Goal: Information Seeking & Learning: Check status

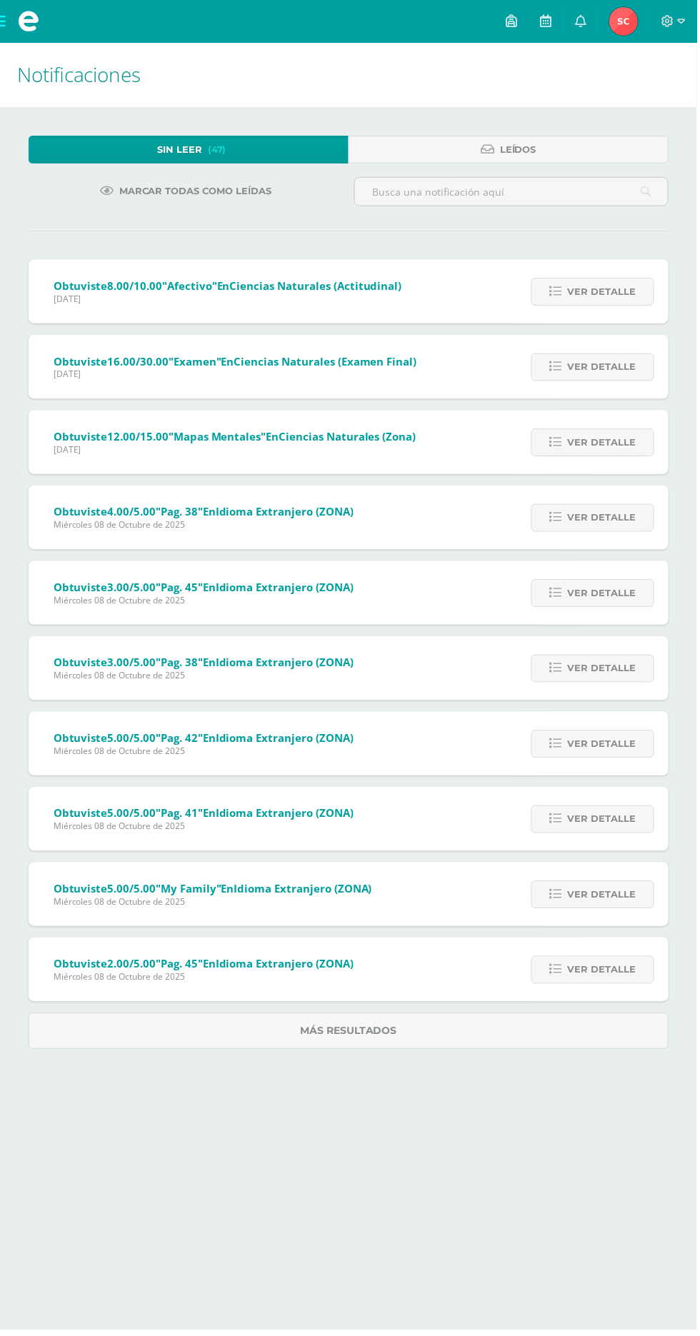
click at [630, 16] on img at bounding box center [626, 21] width 29 height 29
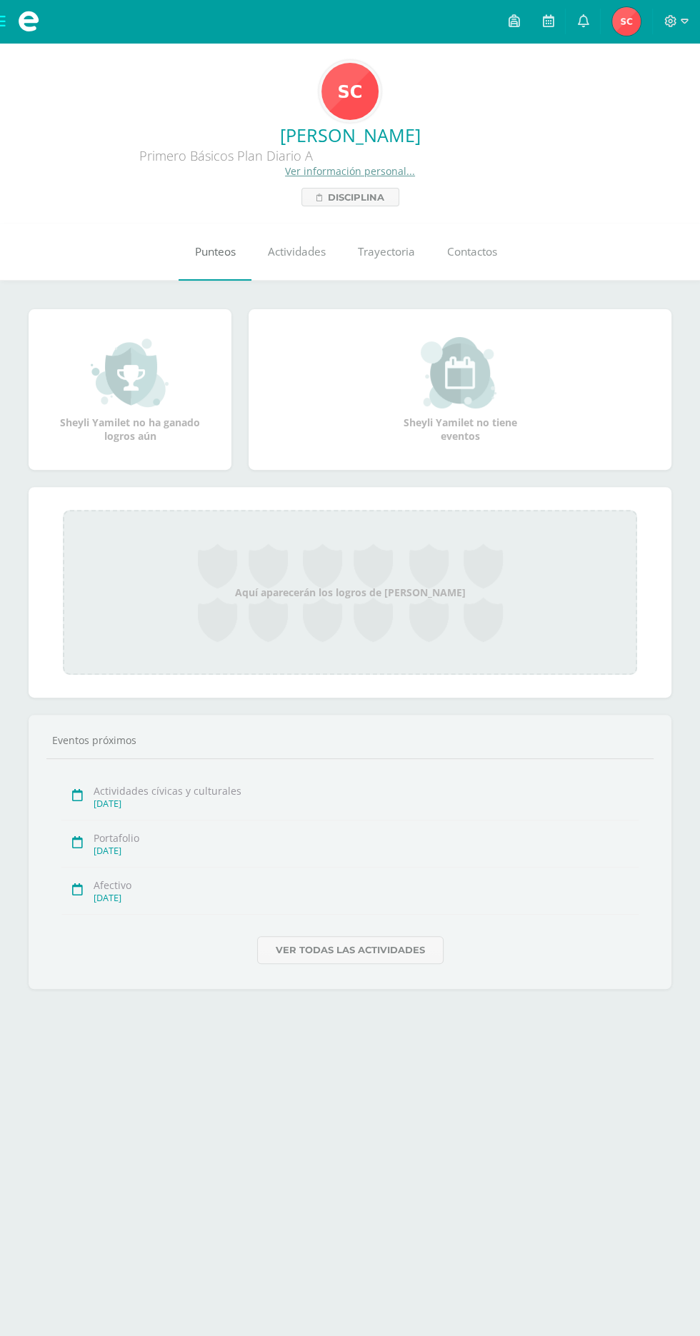
click at [213, 246] on span "Punteos" at bounding box center [215, 251] width 41 height 15
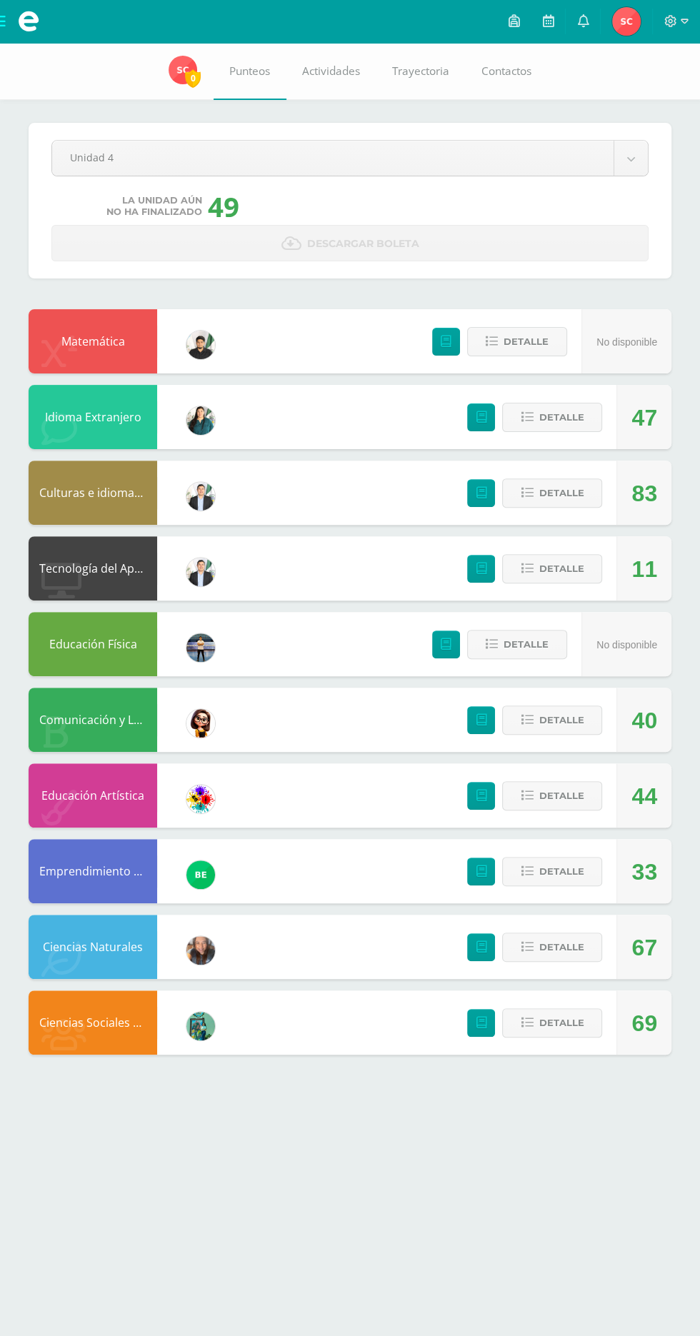
click at [665, 885] on div "33" at bounding box center [643, 871] width 55 height 64
click at [595, 864] on button "Detalle" at bounding box center [552, 871] width 100 height 29
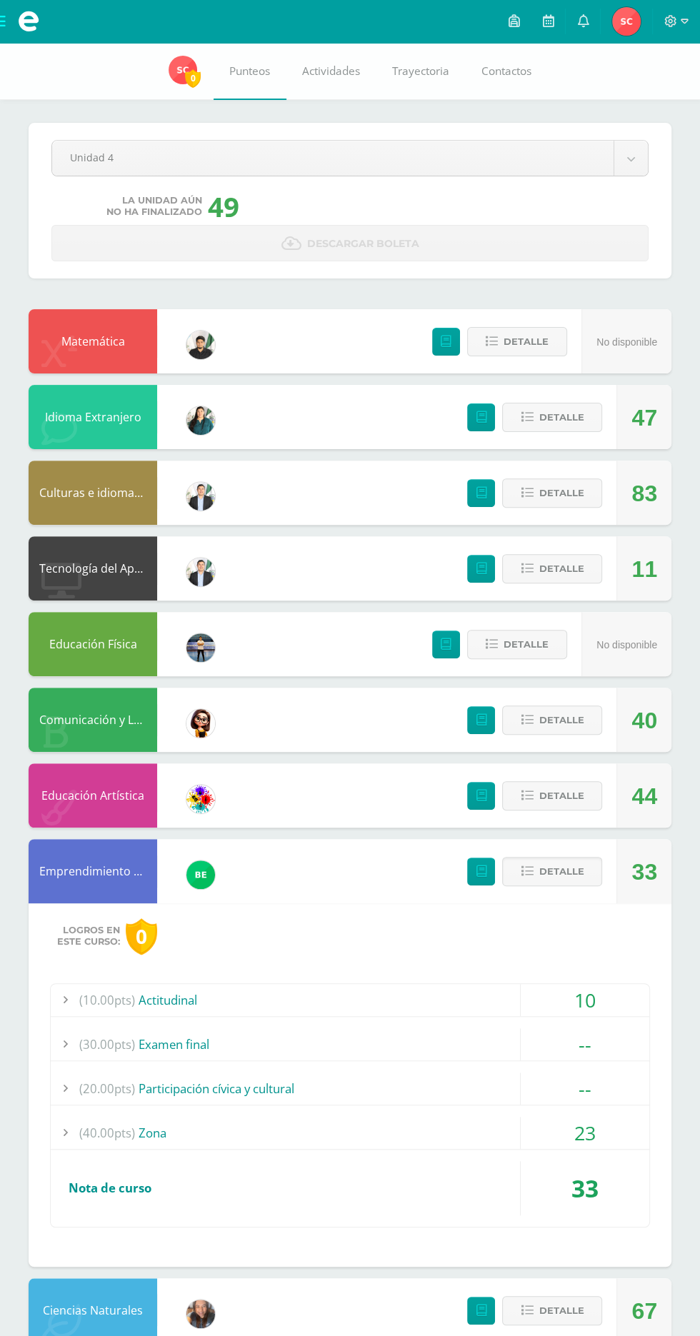
click at [591, 1136] on div "23" at bounding box center [584, 1132] width 128 height 32
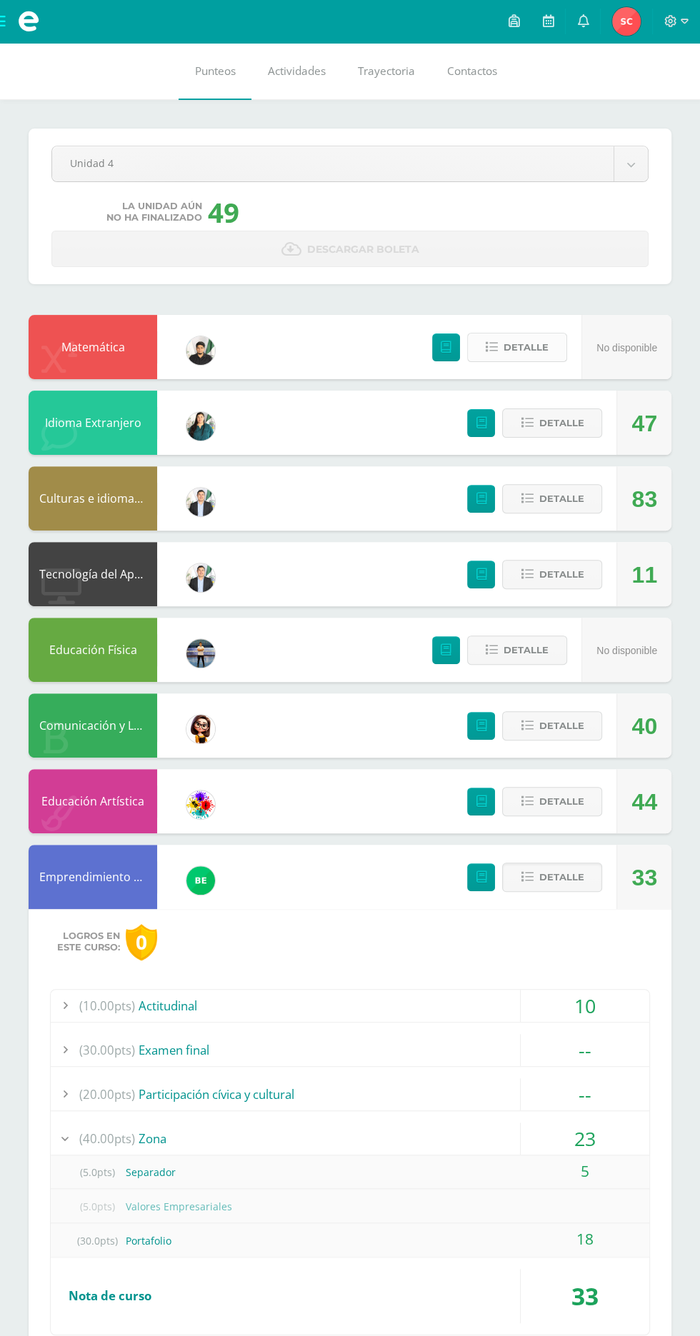
click at [494, 352] on icon at bounding box center [491, 347] width 12 height 12
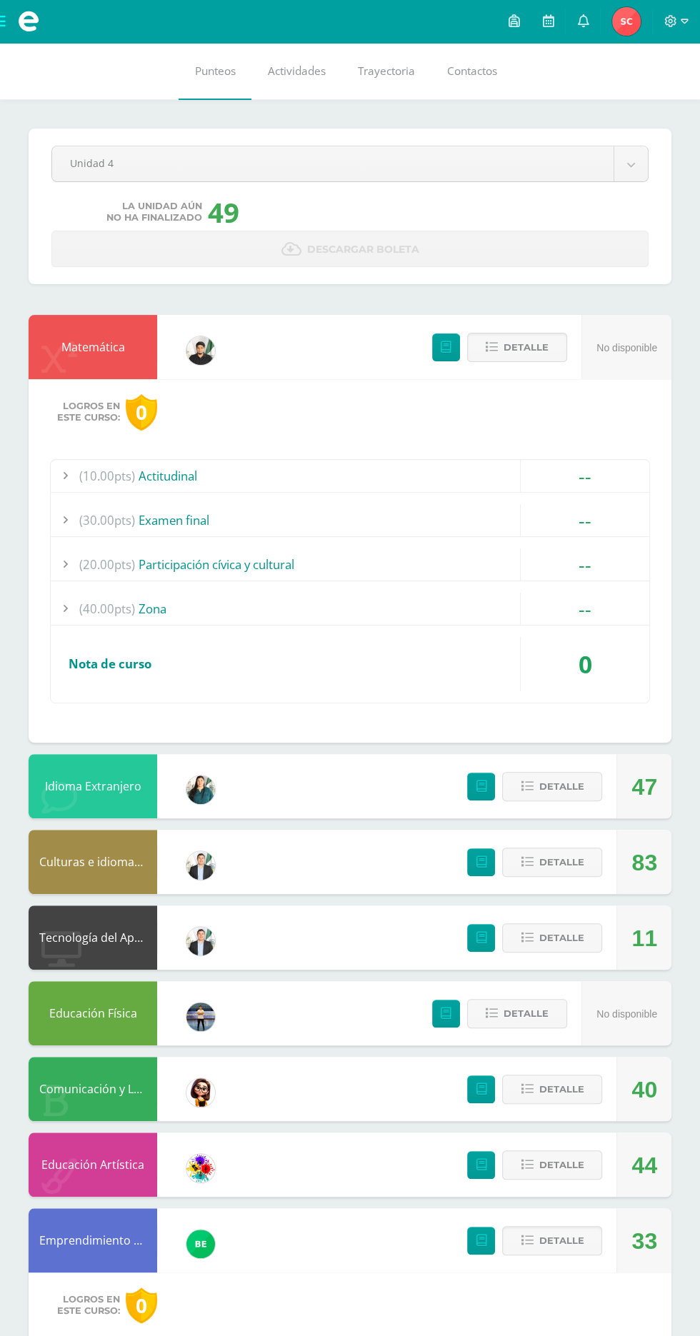
click at [20, 20] on span at bounding box center [28, 21] width 21 height 21
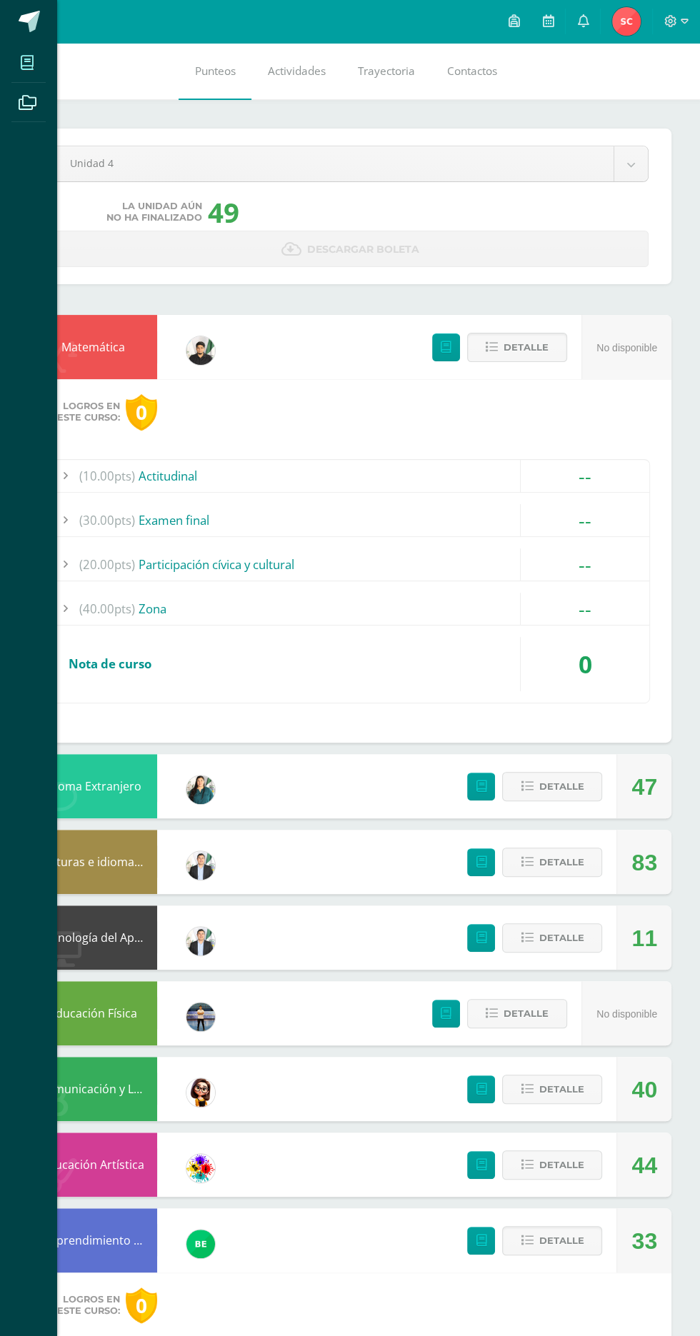
click at [27, 62] on icon at bounding box center [27, 63] width 13 height 14
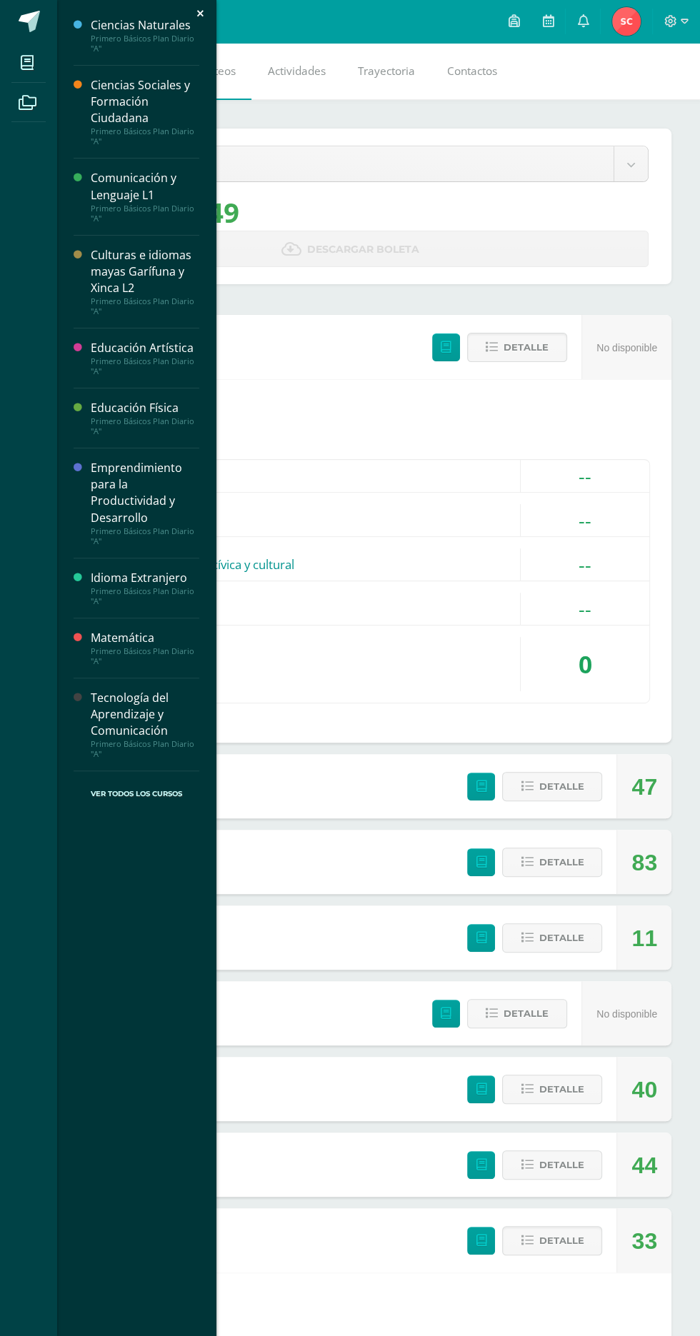
click at [110, 662] on div "Primero Básicos Plan Diario "A"" at bounding box center [145, 656] width 109 height 20
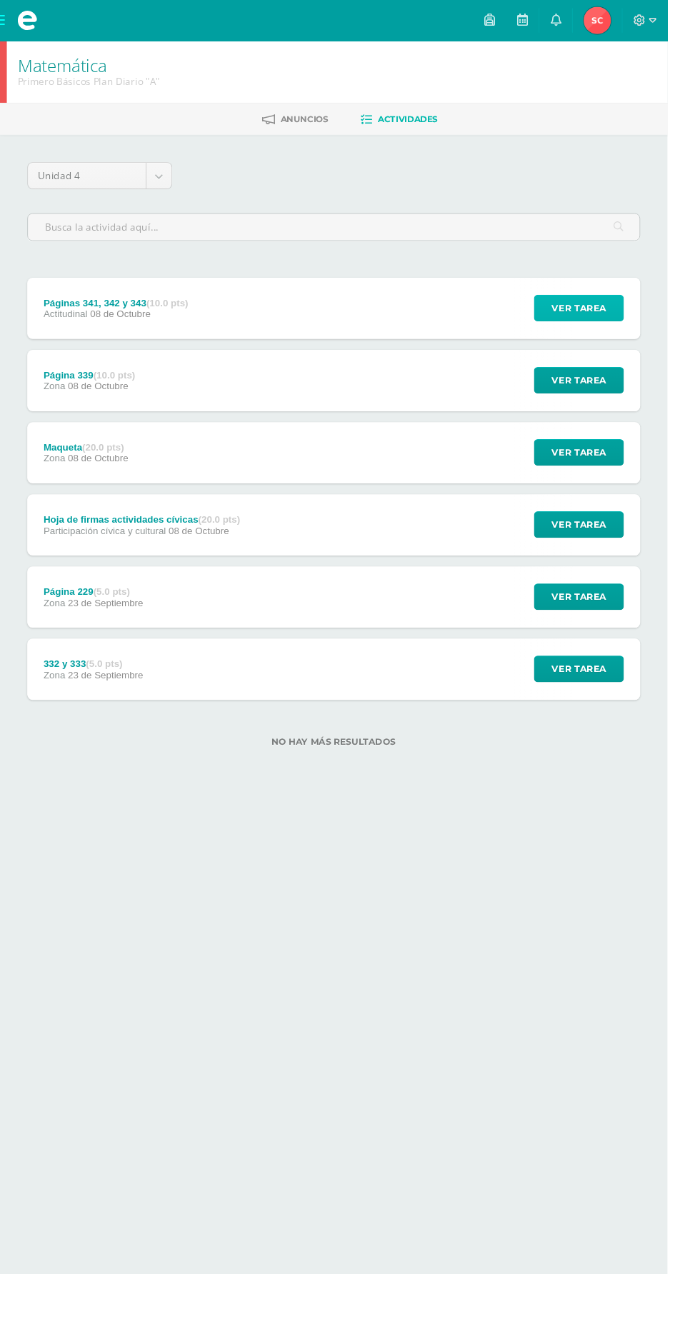
click at [631, 333] on span "Ver tarea" at bounding box center [606, 323] width 57 height 26
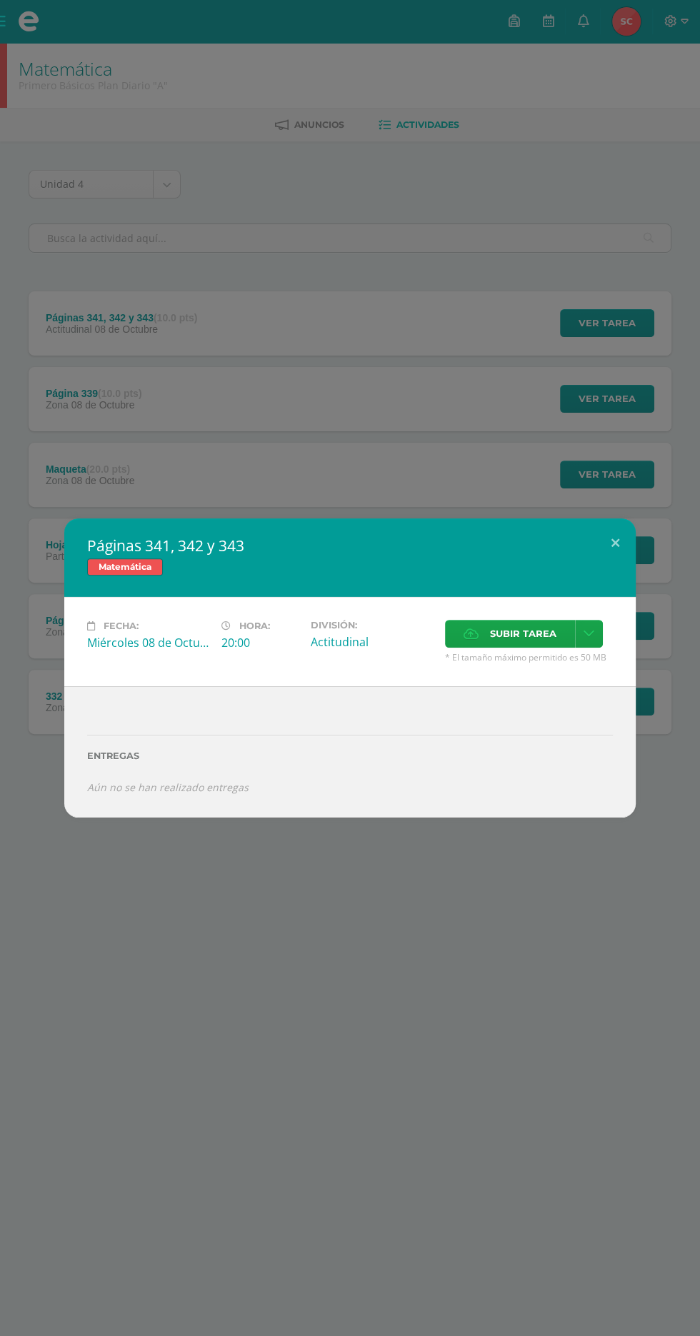
click at [524, 346] on div "Páginas 341, 342 y 343 Matemática Fecha: Miércoles 08 de Octubre Hora: 20:00 Di…" at bounding box center [350, 668] width 700 height 1336
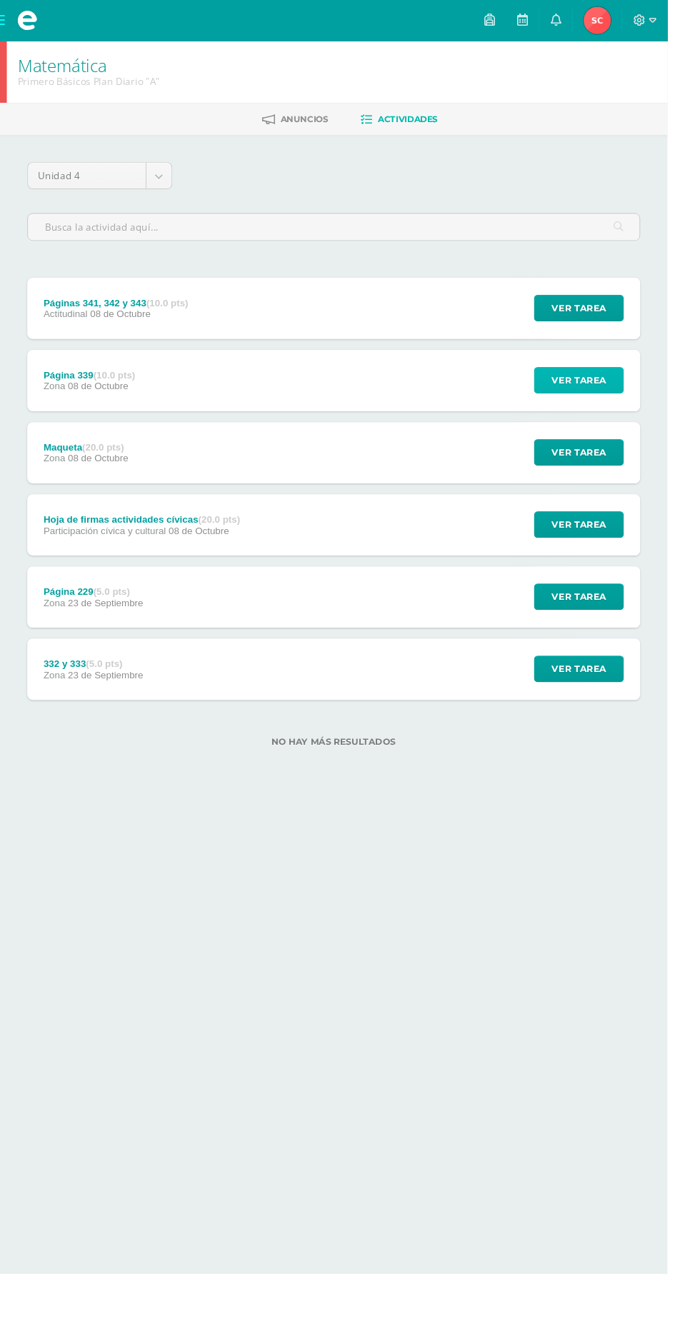
click at [649, 397] on button "Ver tarea" at bounding box center [607, 399] width 94 height 28
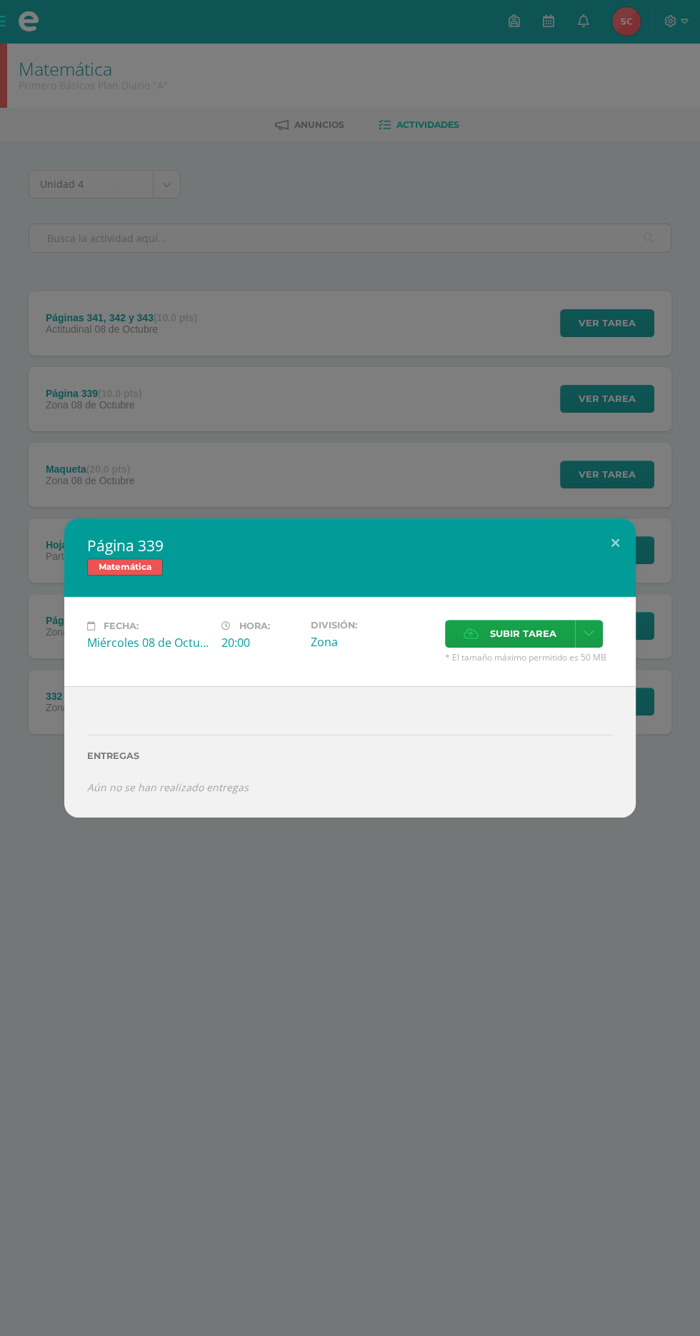
click at [553, 363] on div "Página 339 Matemática Fecha: Miércoles 08 de Octubre Hora: 20:00 División: Zona…" at bounding box center [350, 668] width 700 height 1336
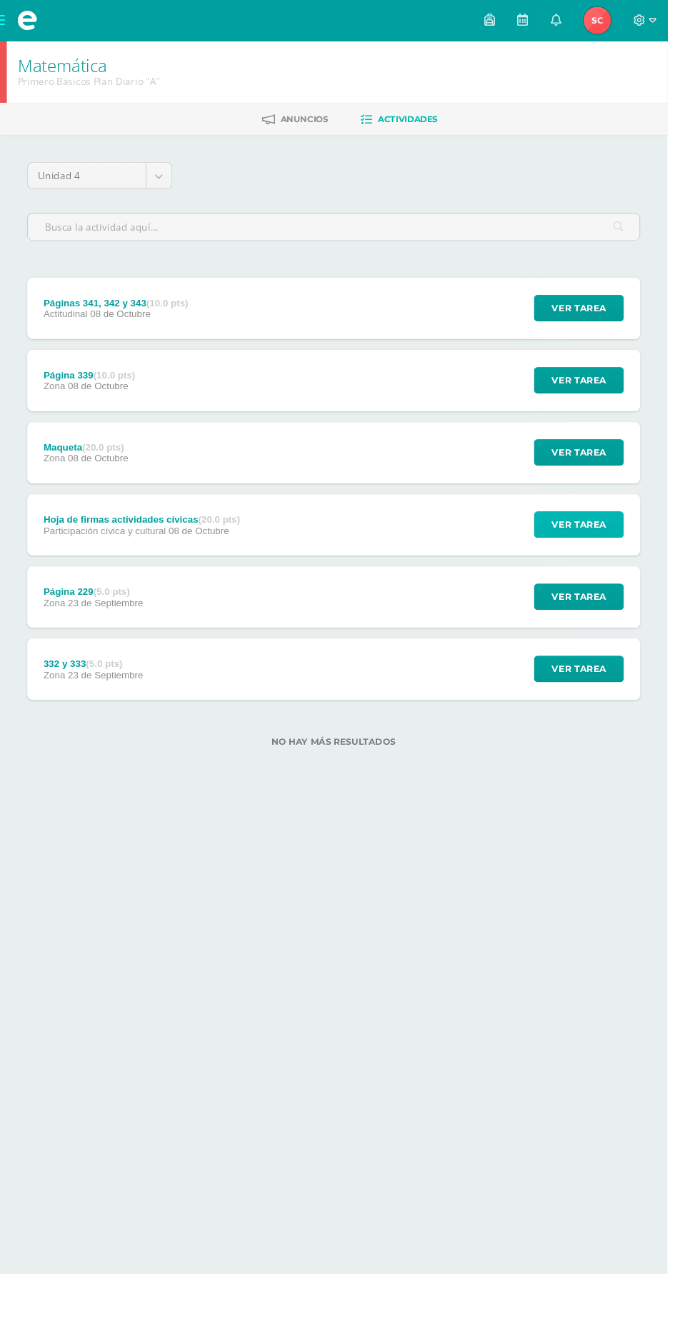
click at [648, 555] on button "Ver tarea" at bounding box center [607, 550] width 94 height 28
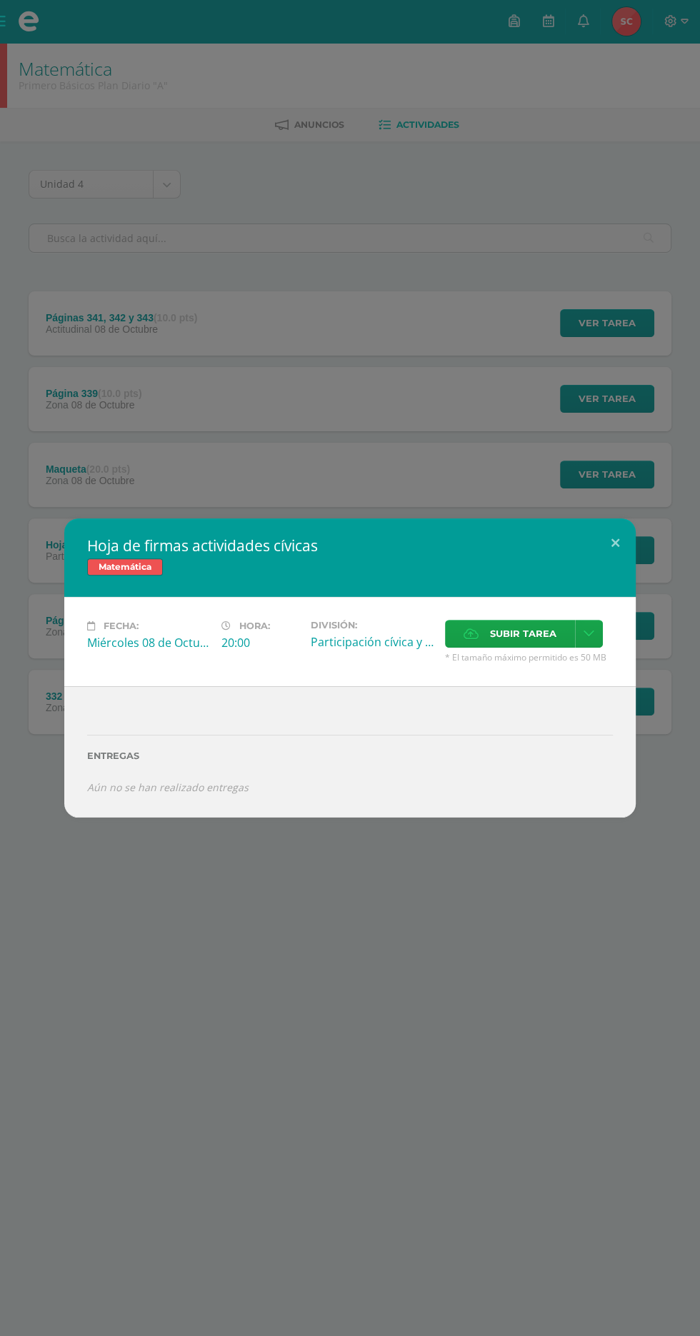
click at [528, 393] on div "Hoja de firmas actividades cívicas Matemática Fecha: Miércoles 08 de Octubre Ho…" at bounding box center [350, 668] width 700 height 1336
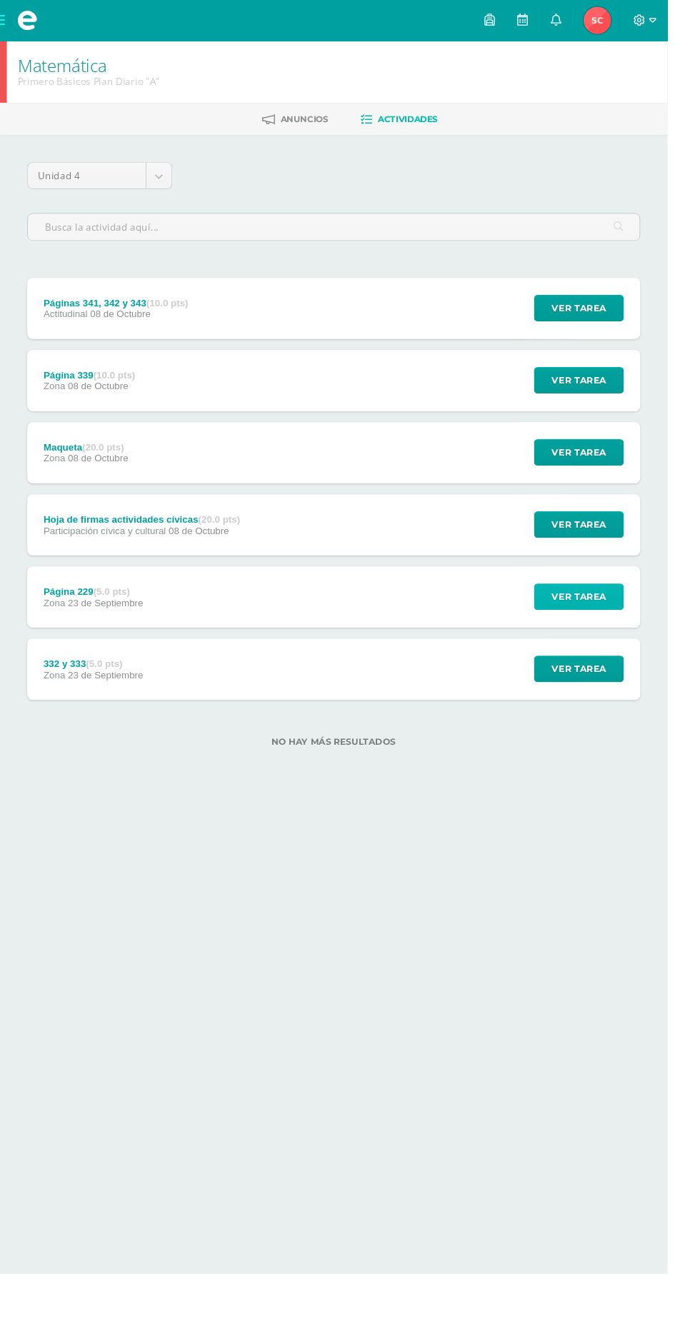
click at [644, 634] on button "Ver tarea" at bounding box center [607, 626] width 94 height 28
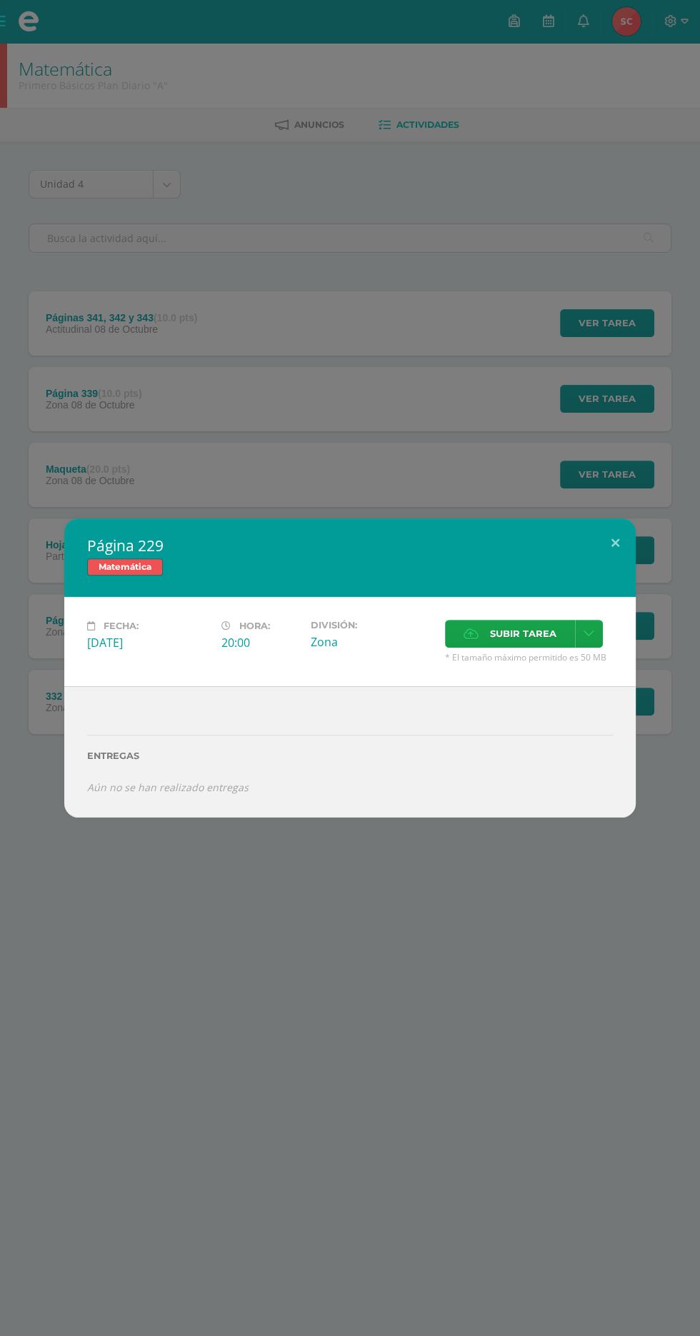
click at [550, 375] on div "Página 229 Matemática Fecha: Martes 23 de Septiembre Hora: 20:00 División: Zona…" at bounding box center [350, 668] width 700 height 1336
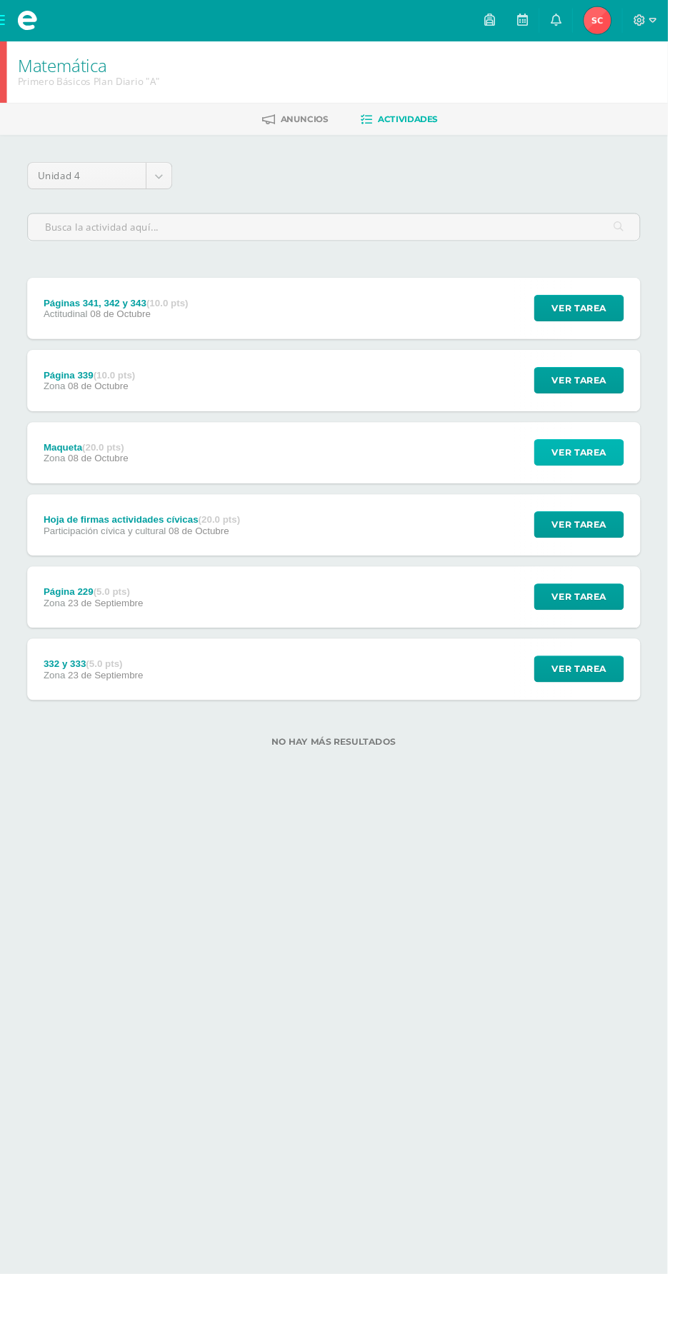
click at [632, 480] on span "Ver tarea" at bounding box center [606, 474] width 57 height 26
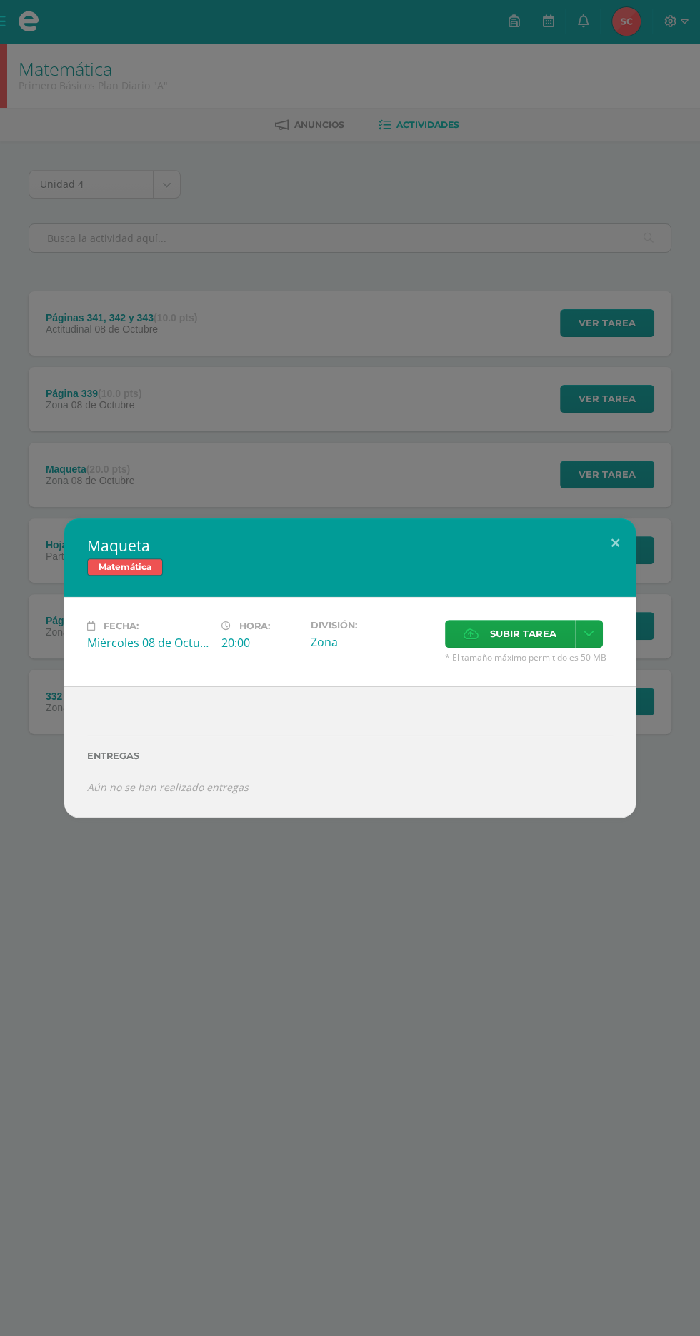
click at [531, 308] on div "Maqueta Matemática Fecha: Miércoles 08 de Octubre Hora: 20:00 División: Zona Su…" at bounding box center [350, 668] width 700 height 1336
